Goal: Task Accomplishment & Management: Complete application form

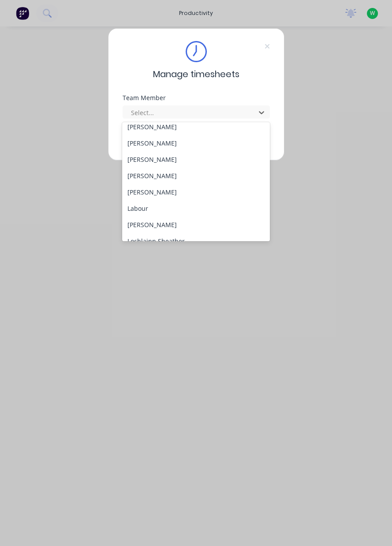
scroll to position [153, 0]
click at [170, 192] on div "[PERSON_NAME]" at bounding box center [196, 191] width 148 height 16
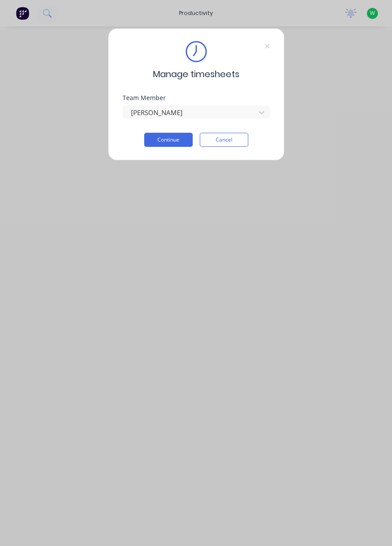
click at [170, 141] on button "Continue" at bounding box center [168, 140] width 48 height 14
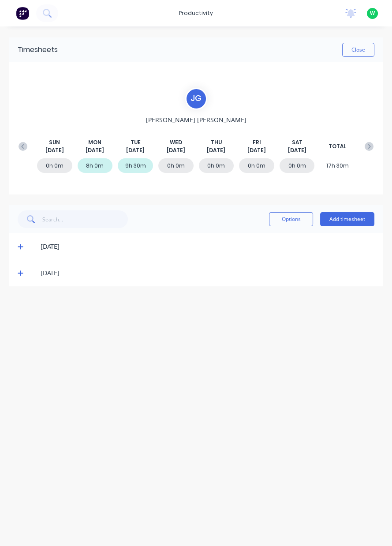
click at [350, 221] on button "Add timesheet" at bounding box center [347, 219] width 54 height 14
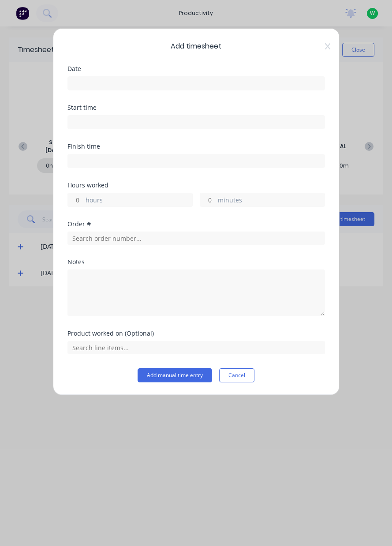
click at [137, 79] on input at bounding box center [196, 83] width 257 height 13
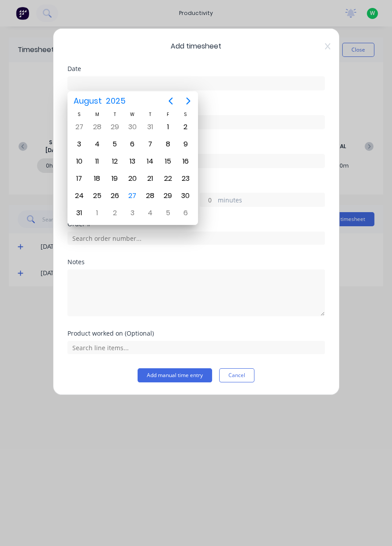
click at [136, 194] on div "27" at bounding box center [132, 195] width 13 height 13
type input "[DATE]"
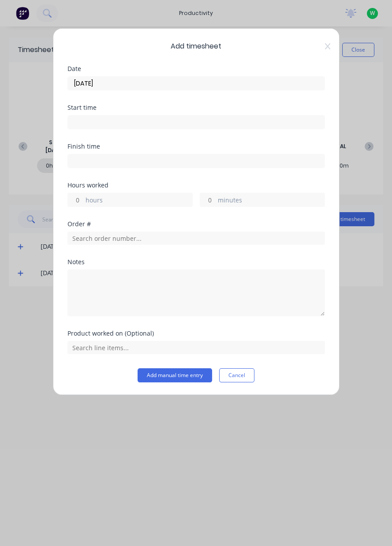
click at [126, 199] on label "hours" at bounding box center [139, 200] width 107 height 11
click at [83, 199] on input "hours" at bounding box center [75, 199] width 15 height 13
type input "8"
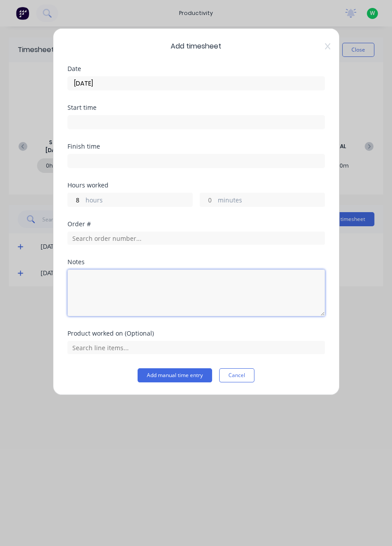
click at [129, 284] on textarea at bounding box center [195, 292] width 257 height 47
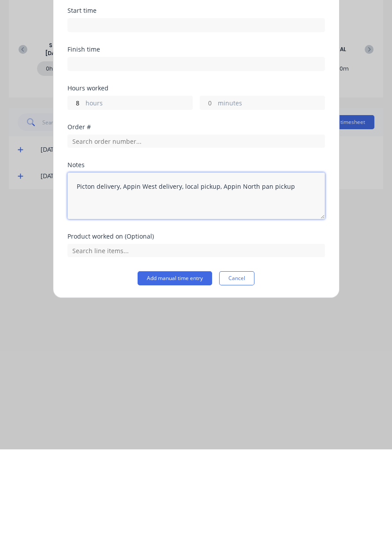
type textarea "Picton delivery, Appin West delivery, local pickup, Appin North pan pickup"
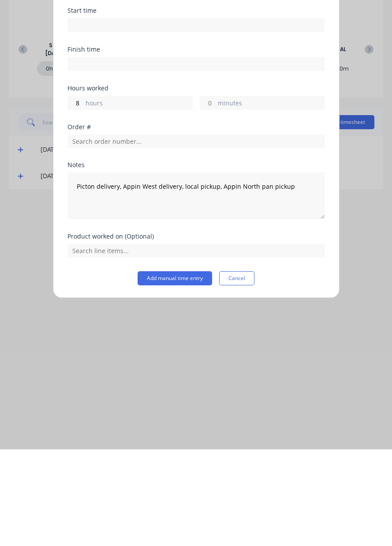
click at [177, 373] on button "Add manual time entry" at bounding box center [175, 375] width 75 height 14
